Goal: Communication & Community: Answer question/provide support

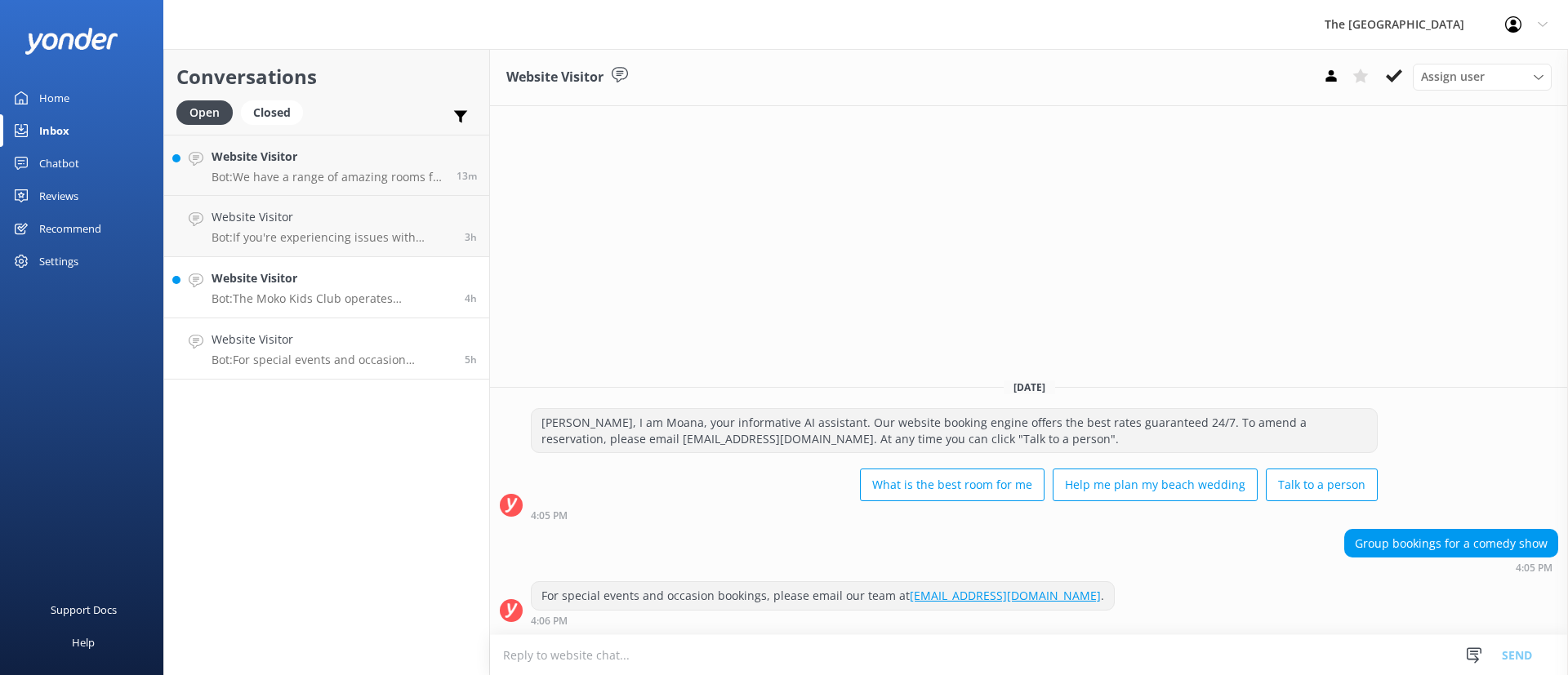
drag, startPoint x: 0, startPoint y: 0, endPoint x: 256, endPoint y: 291, distance: 387.6
click at [256, 291] on p "Bot: The Moko Kids Club operates throughout the year, except on public holidays…" at bounding box center [331, 298] width 240 height 15
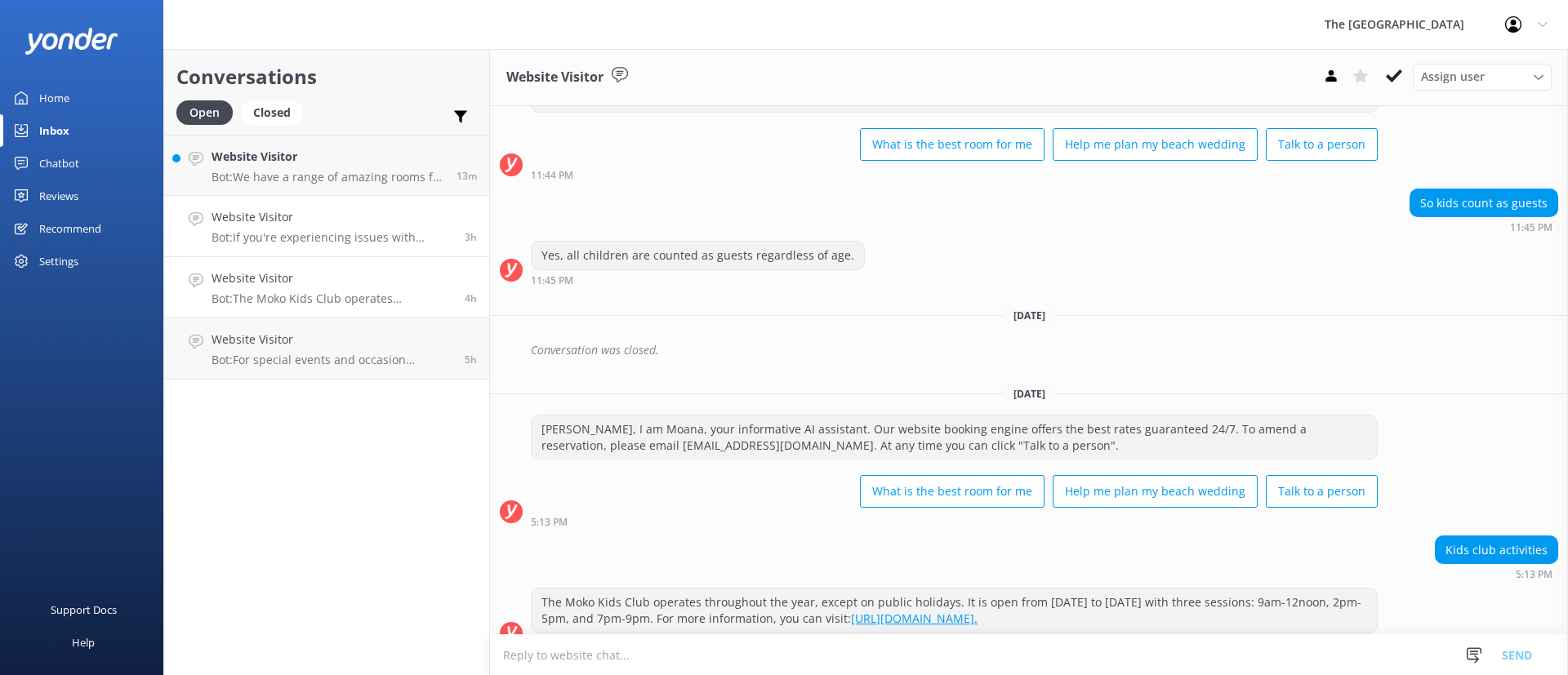
scroll to position [529, 0]
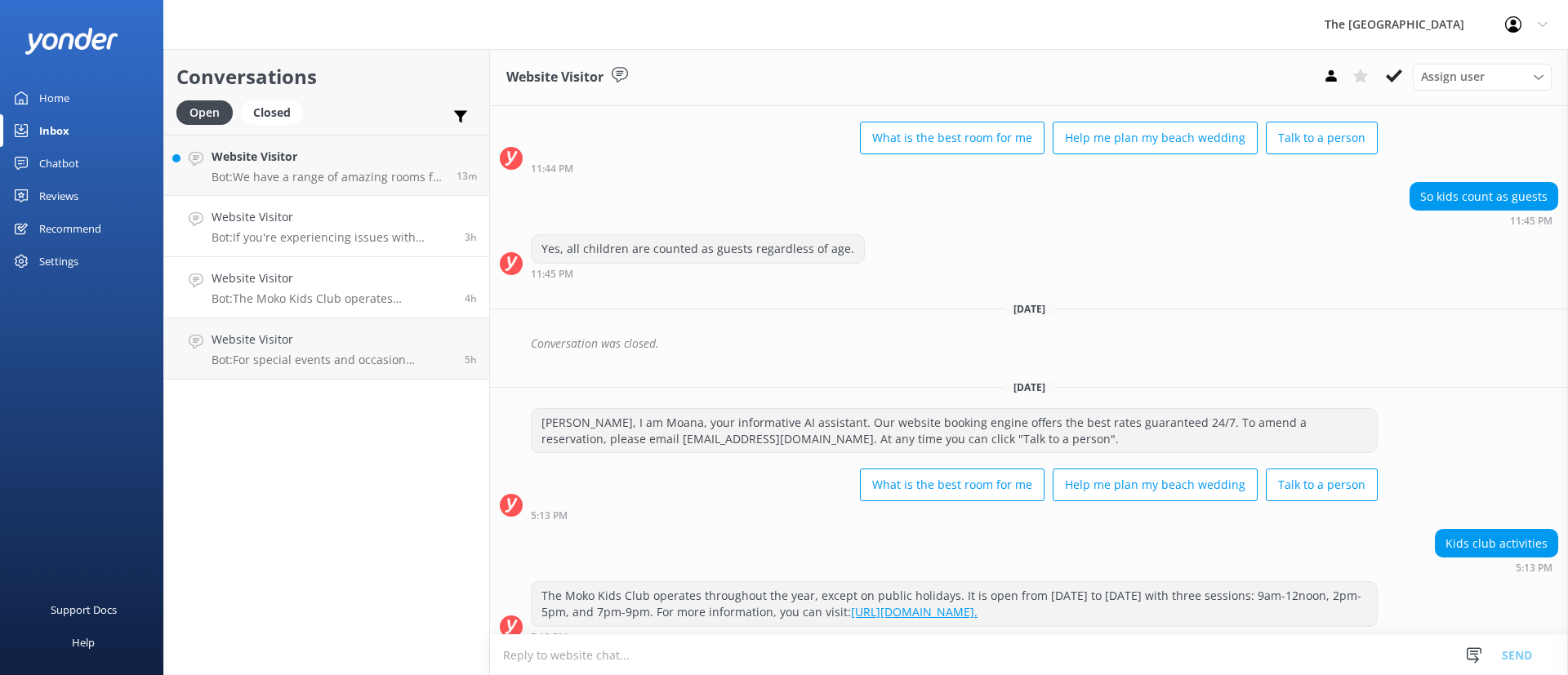
click at [311, 218] on h4 "Website Visitor" at bounding box center [331, 217] width 240 height 18
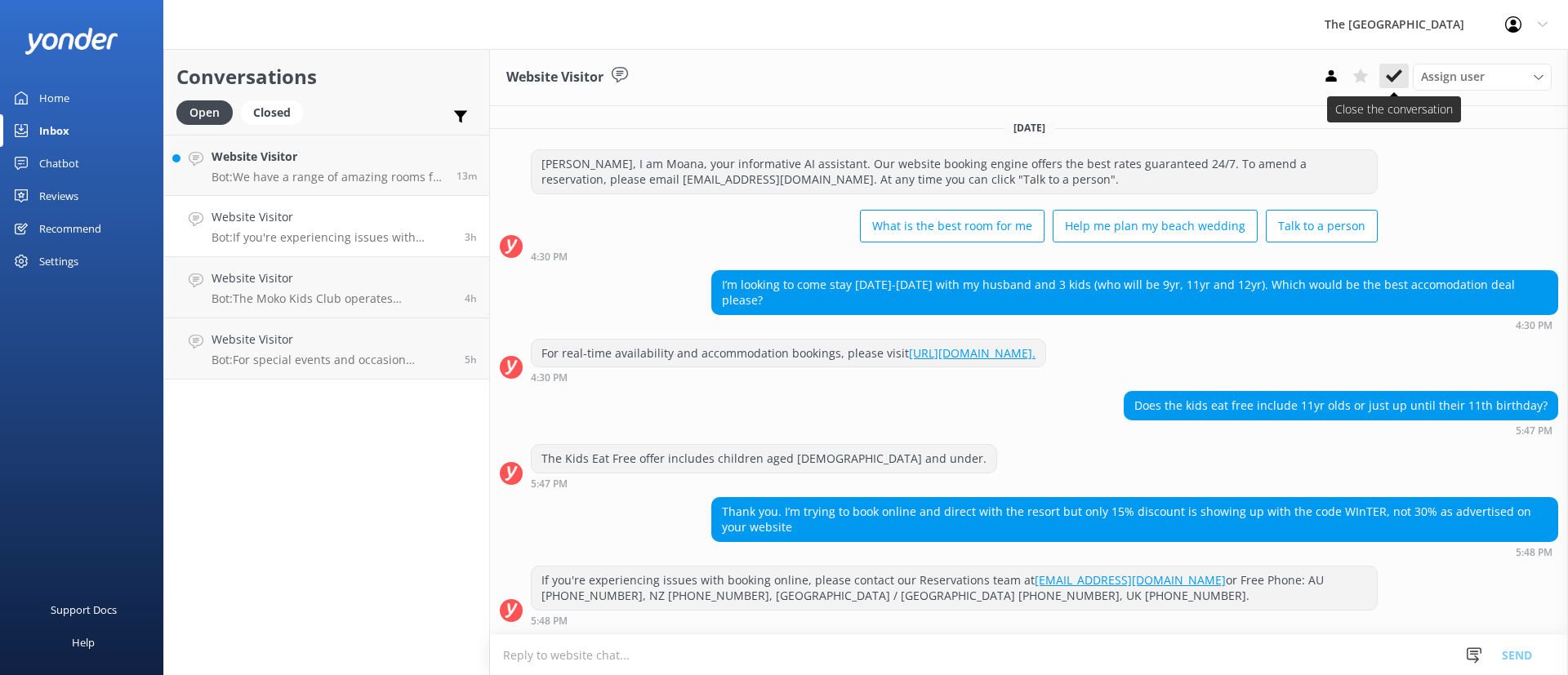
click at [1400, 64] on button at bounding box center [1394, 75] width 29 height 24
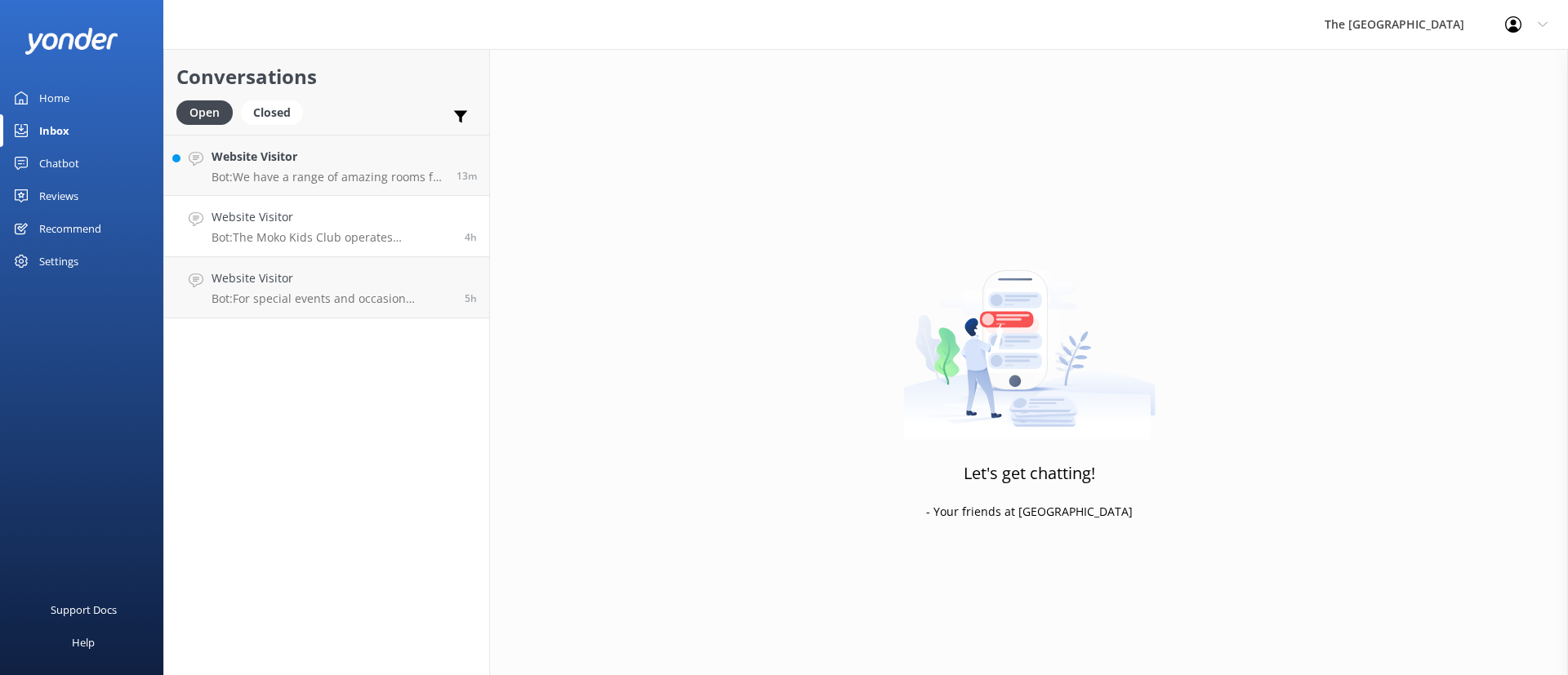
click at [421, 209] on h4 "Website Visitor" at bounding box center [331, 217] width 240 height 18
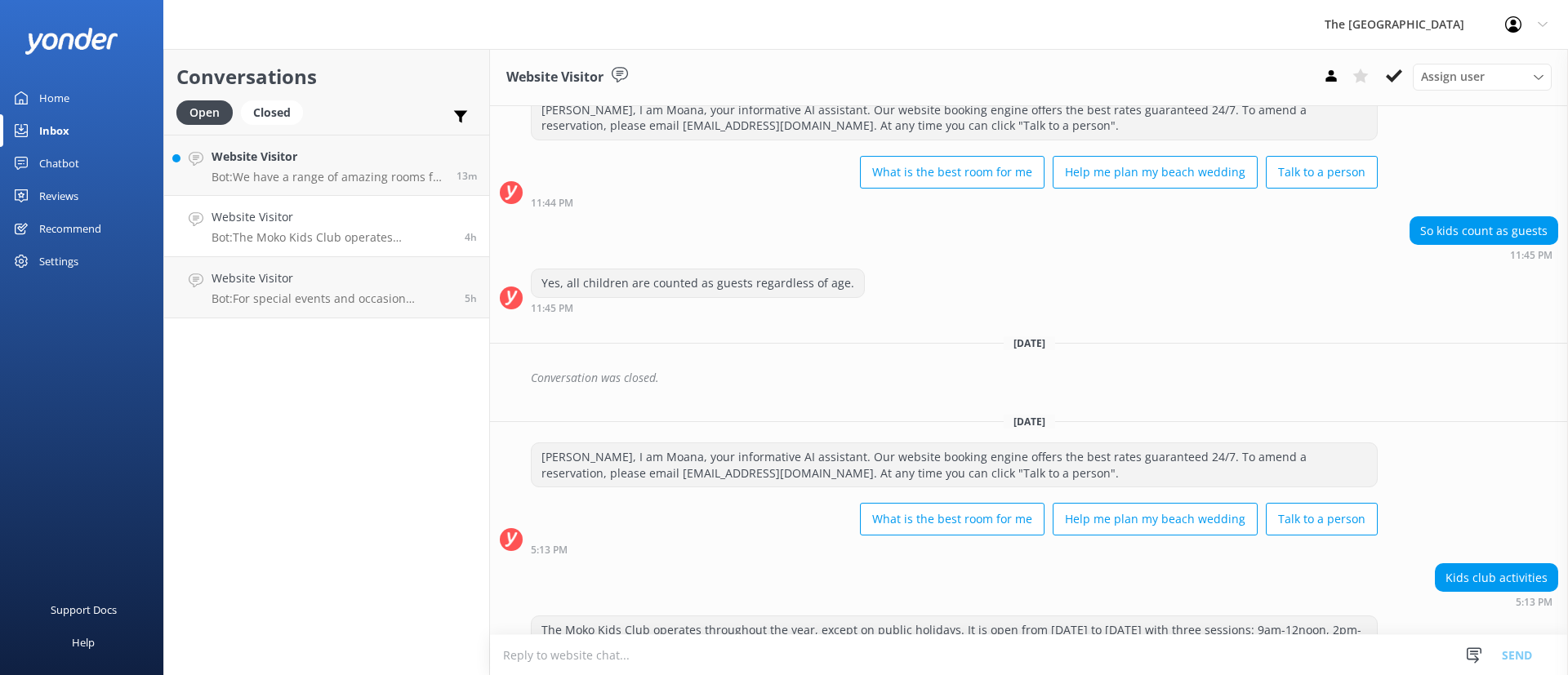
scroll to position [529, 0]
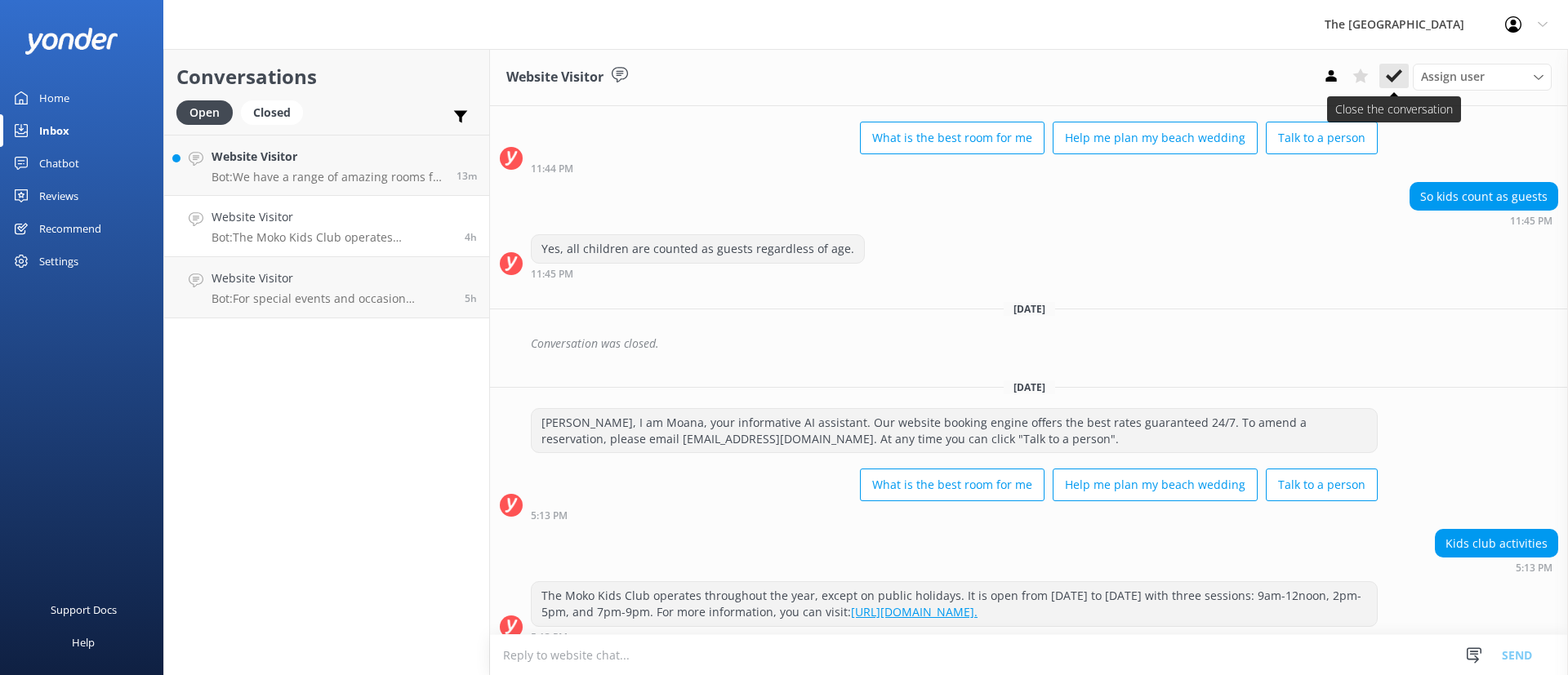
click at [1398, 74] on use at bounding box center [1394, 75] width 17 height 13
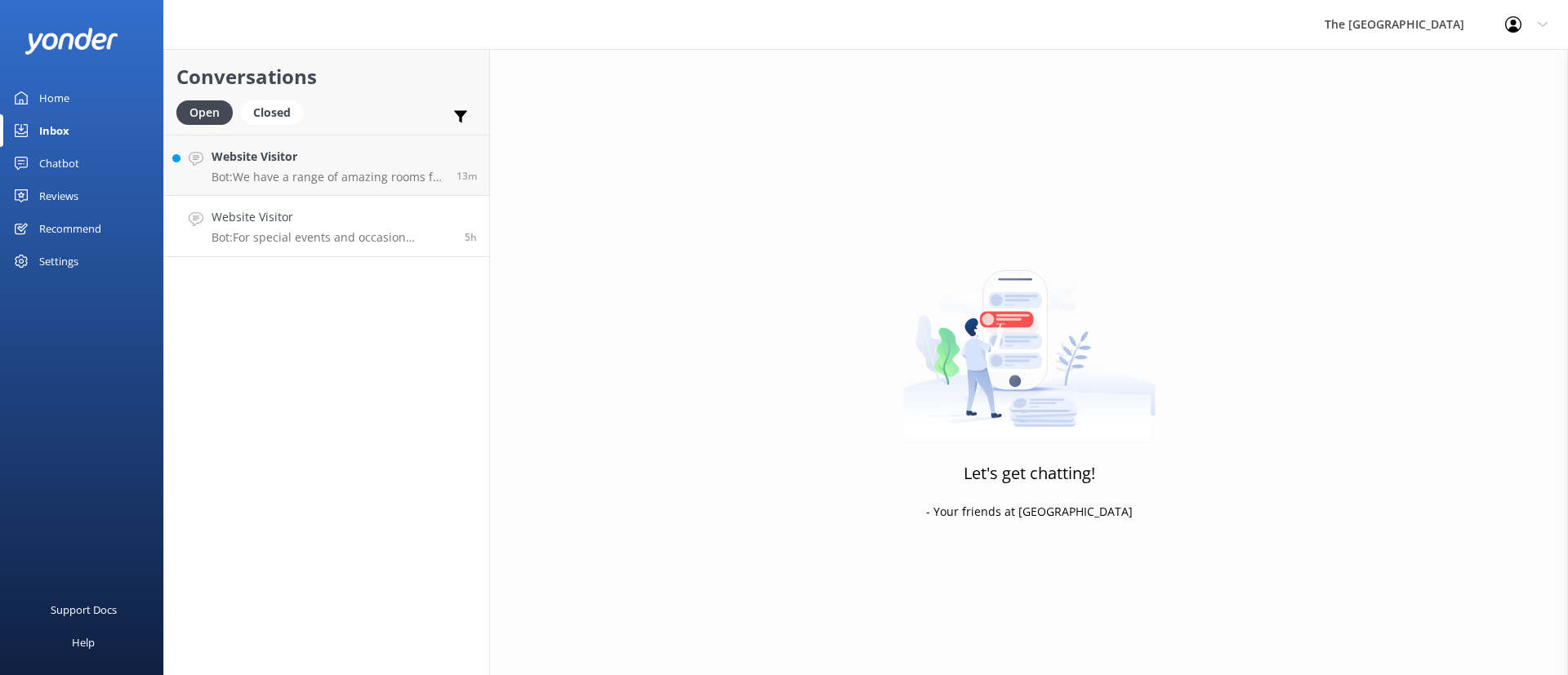
click at [312, 236] on p "Bot: For special events and occasion bookings, please email our team at [EMAIL_…" at bounding box center [331, 237] width 240 height 15
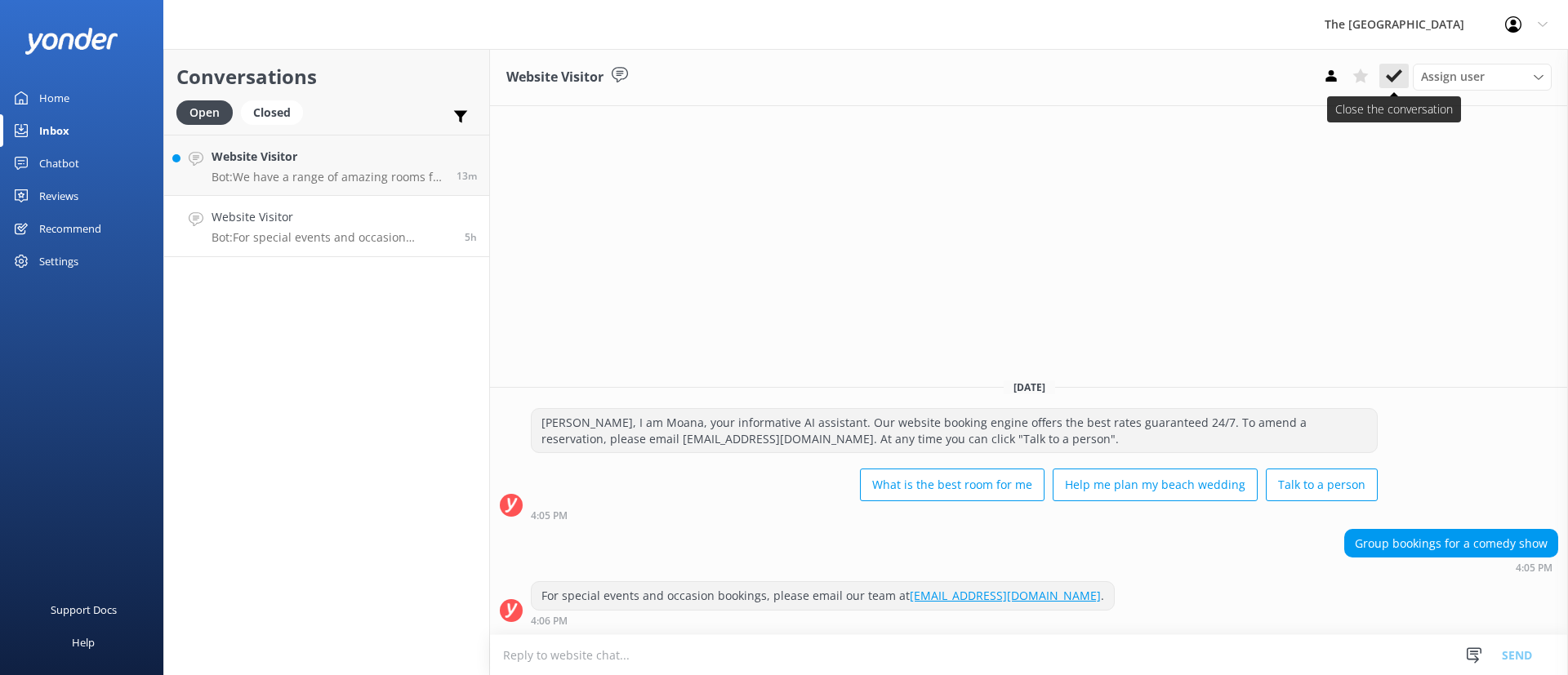
click at [1388, 87] on button at bounding box center [1394, 75] width 29 height 24
